Goal: Transaction & Acquisition: Purchase product/service

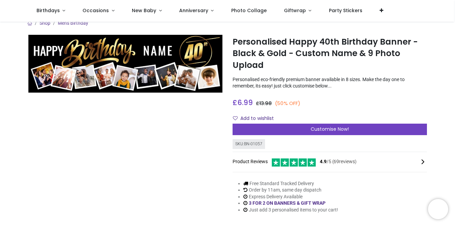
scroll to position [4, 0]
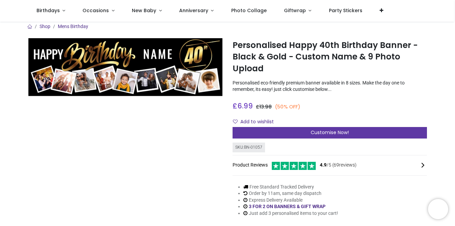
click at [296, 132] on div "Customise Now!" at bounding box center [330, 133] width 195 height 12
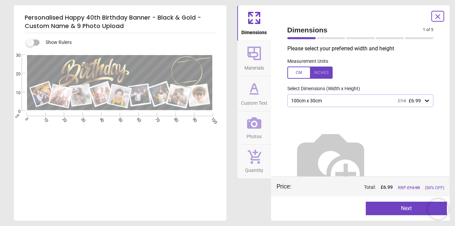
click at [337, 100] on div "100cm x 30cm £14 £6.99" at bounding box center [358, 101] width 134 height 6
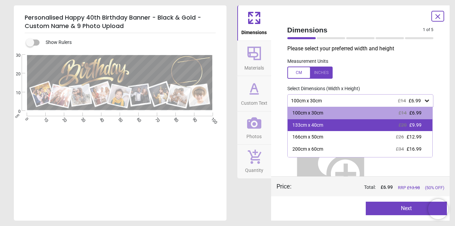
click at [335, 126] on div "133cm x 40cm £20 £9.99" at bounding box center [360, 125] width 145 height 12
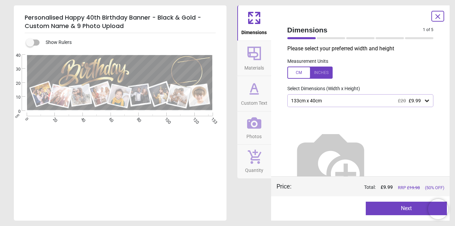
scroll to position [8, 0]
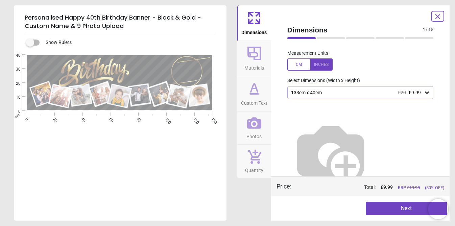
click at [382, 213] on button "Next" at bounding box center [406, 209] width 81 height 14
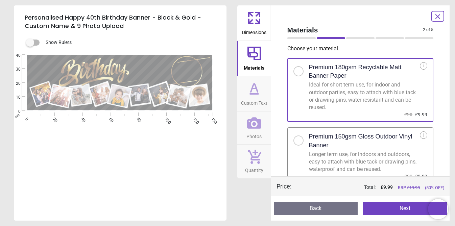
scroll to position [7, 0]
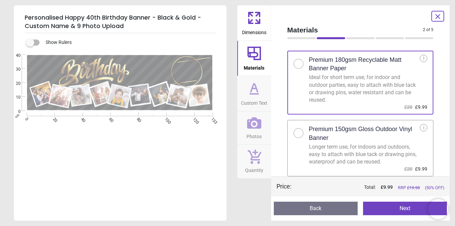
click at [387, 213] on button "Next" at bounding box center [405, 209] width 84 height 14
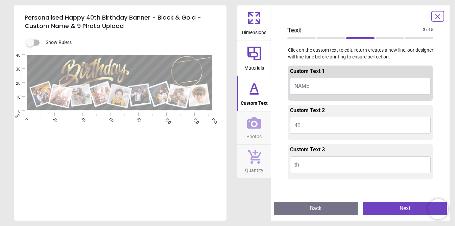
click at [321, 88] on button "NAME" at bounding box center [360, 86] width 141 height 17
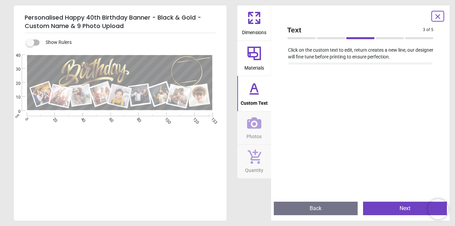
scroll to position [150, 0]
type textarea "*****"
click at [262, 128] on button "Photos" at bounding box center [255, 128] width 34 height 33
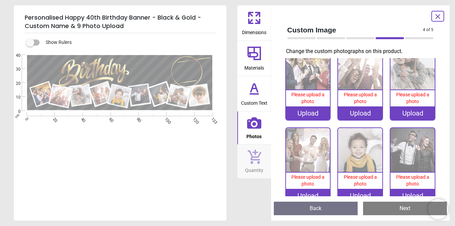
scroll to position [0, 0]
